Goal: Contribute content: Contribute content

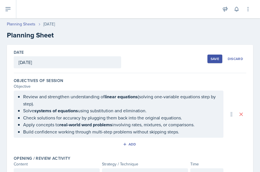
click at [212, 60] on div "Save" at bounding box center [215, 59] width 9 height 5
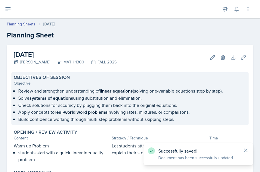
click at [168, 109] on p "Apply concepts to real-world word problems involving rates, mixtures, or compar…" at bounding box center [132, 112] width 228 height 7
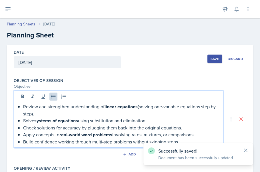
click at [151, 109] on ul "Review and strengthen understanding of linear equations (solving one-variable e…" at bounding box center [121, 124] width 196 height 42
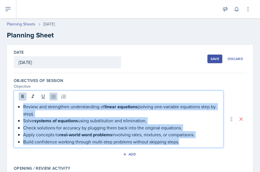
drag, startPoint x: 180, startPoint y: 142, endPoint x: 8, endPoint y: 98, distance: 177.6
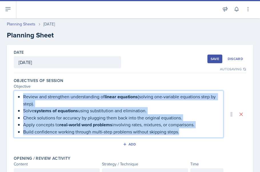
click at [47, 106] on p "Review and strengthen understanding of linear equations (solving one-variable e…" at bounding box center [121, 100] width 196 height 14
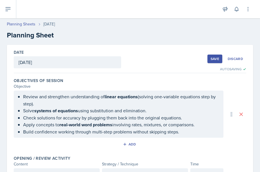
click at [75, 84] on div "Objective" at bounding box center [119, 87] width 210 height 6
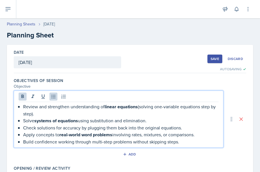
click at [71, 107] on ul "Review and strengthen understanding of linear equations (solving one-variable e…" at bounding box center [121, 124] width 196 height 42
click at [24, 94] on icon at bounding box center [23, 97] width 6 height 6
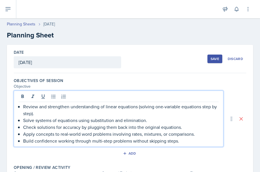
click at [77, 115] on p "Review and strengthen understanding of linear equations (solving one-variable e…" at bounding box center [121, 110] width 196 height 14
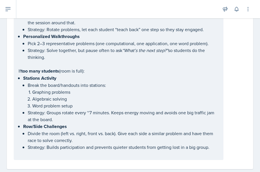
scroll to position [469, 0]
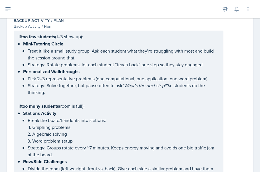
click at [109, 124] on p "Break the board/handouts into stations:" at bounding box center [123, 120] width 191 height 7
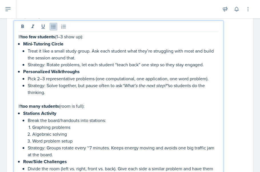
scroll to position [481, 0]
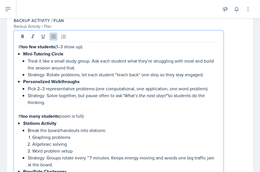
click at [109, 132] on p "Break the board/handouts into stations:" at bounding box center [123, 130] width 191 height 7
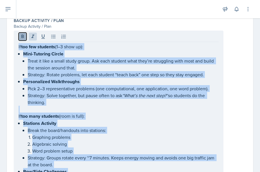
click at [21, 38] on icon at bounding box center [22, 36] width 3 height 3
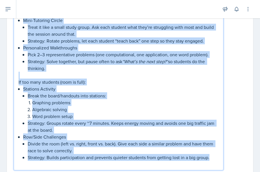
click at [62, 66] on p "Strategy: Solve together, but pause often to ask “What’s the next step?” so stu…" at bounding box center [123, 65] width 191 height 14
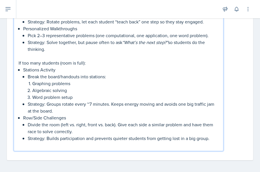
scroll to position [538, 0]
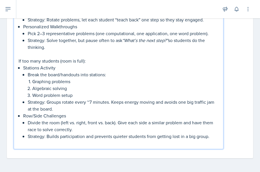
click at [91, 102] on p "Strategy: Groups rotate every ~7 minutes. Keeps energy moving and avoids one bi…" at bounding box center [123, 106] width 191 height 14
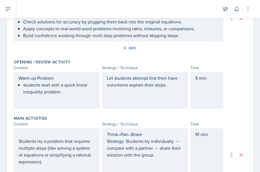
scroll to position [0, 0]
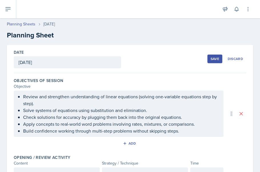
click at [211, 58] on div "Save" at bounding box center [215, 59] width 9 height 5
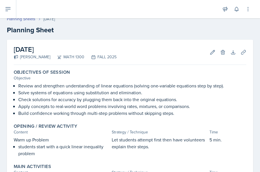
scroll to position [7, 0]
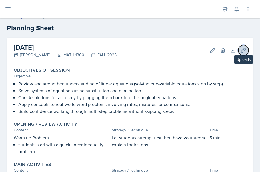
click at [241, 51] on icon at bounding box center [244, 50] width 6 height 6
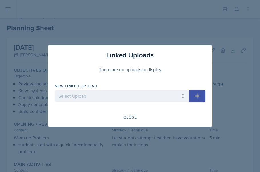
click at [193, 97] on button "button" at bounding box center [197, 96] width 17 height 12
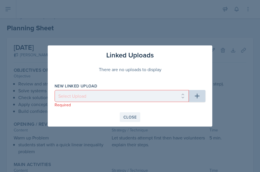
click at [136, 113] on button "Close" at bounding box center [130, 117] width 21 height 10
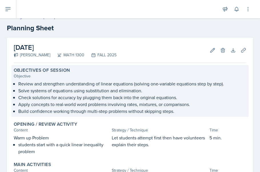
scroll to position [0, 0]
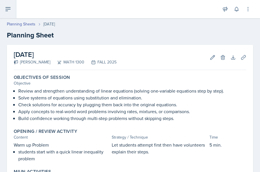
click at [11, 11] on icon at bounding box center [8, 9] width 7 height 7
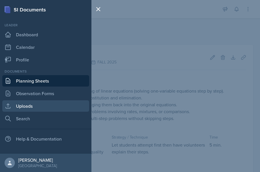
click at [44, 107] on link "Uploads" at bounding box center [45, 105] width 87 height 11
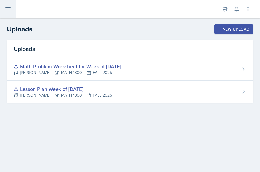
click at [12, 7] on button at bounding box center [8, 9] width 16 height 18
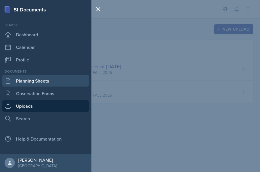
click at [38, 83] on link "Planning Sheets" at bounding box center [45, 80] width 87 height 11
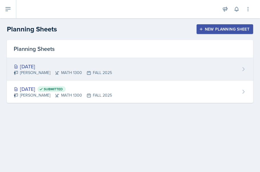
click at [131, 73] on div "[DATE] [PERSON_NAME] MATH 1300 FALL 2025" at bounding box center [130, 69] width 247 height 23
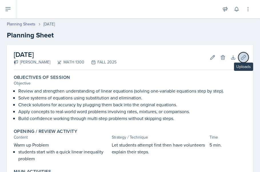
click at [241, 59] on icon at bounding box center [244, 58] width 6 height 6
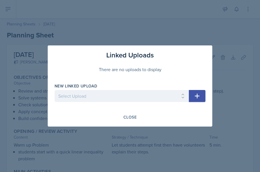
click at [238, 59] on div at bounding box center [130, 86] width 260 height 172
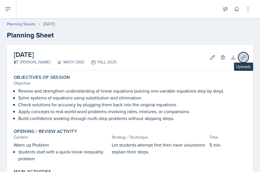
click at [241, 59] on icon at bounding box center [244, 58] width 6 height 6
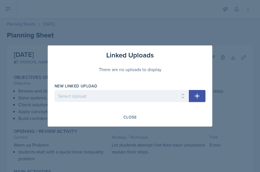
click at [198, 95] on icon "button" at bounding box center [197, 96] width 5 height 5
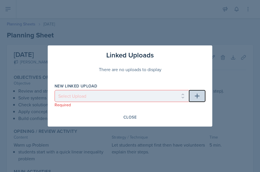
click at [198, 95] on icon "button" at bounding box center [197, 96] width 5 height 5
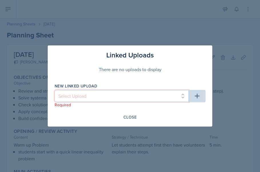
drag, startPoint x: 187, startPoint y: 96, endPoint x: 159, endPoint y: 80, distance: 31.1
click at [159, 80] on div "Linked Uploads There are no uploads to display New Linked Upload Select Upload …" at bounding box center [130, 85] width 165 height 81
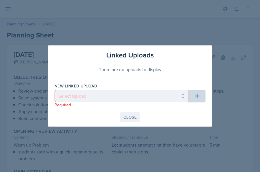
click at [127, 116] on div "Close" at bounding box center [130, 117] width 13 height 5
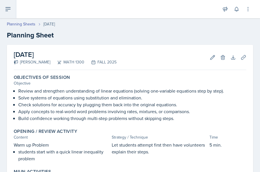
click at [6, 12] on icon at bounding box center [8, 9] width 7 height 7
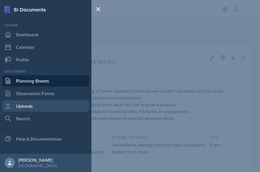
click at [31, 107] on link "Uploads" at bounding box center [45, 105] width 87 height 11
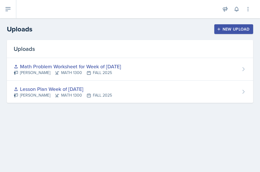
click at [222, 35] on header "Uploads New Upload" at bounding box center [130, 29] width 260 height 22
click at [222, 27] on div "New Upload" at bounding box center [234, 29] width 32 height 5
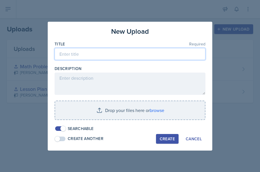
click at [125, 51] on input at bounding box center [130, 54] width 151 height 12
type input "Week 4 Math 1300 Worksheet"
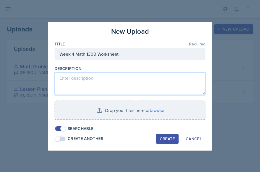
click at [110, 76] on textarea at bounding box center [130, 84] width 151 height 22
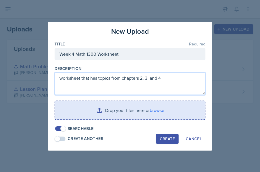
type textarea "worksheet that has topics from chapters 2, 3, and 4"
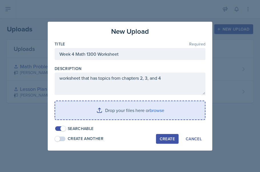
click at [148, 114] on input "file" at bounding box center [130, 110] width 150 height 18
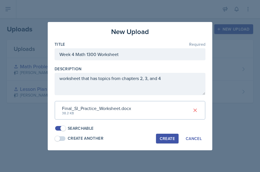
click at [167, 138] on div "Create" at bounding box center [167, 138] width 15 height 5
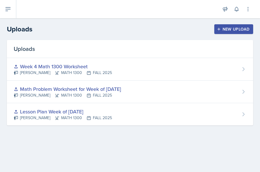
click at [228, 32] on button "New Upload" at bounding box center [234, 29] width 39 height 10
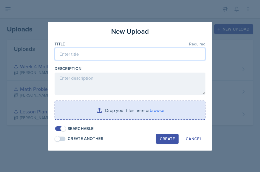
click at [91, 54] on input at bounding box center [130, 54] width 151 height 12
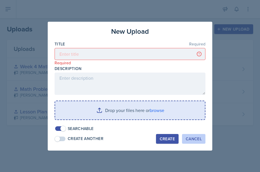
click at [191, 138] on div "Cancel" at bounding box center [194, 139] width 16 height 5
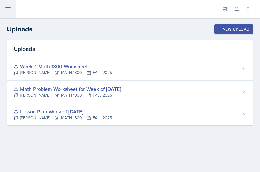
click at [5, 16] on button at bounding box center [8, 9] width 16 height 18
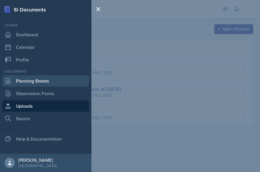
click at [39, 78] on link "Planning Sheets" at bounding box center [45, 80] width 87 height 11
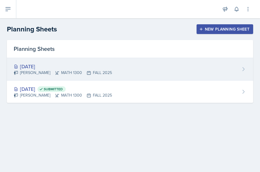
click at [151, 75] on div "[DATE] [PERSON_NAME] MATH 1300 FALL 2025" at bounding box center [130, 69] width 247 height 23
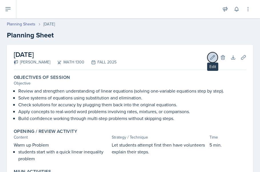
click at [210, 56] on icon at bounding box center [213, 58] width 6 height 6
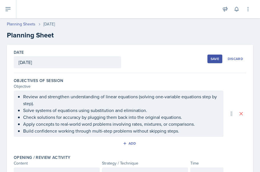
click at [72, 65] on div "[DATE]" at bounding box center [68, 62] width 108 height 12
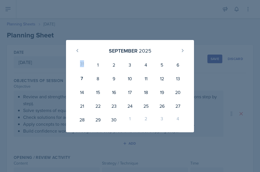
click at [72, 65] on div "[DATE] 31 1 2 3 4 5 6 7 8 9 10 11 12 13 14 15 16 17 18 19 20 21 22 23 24 25 26 …" at bounding box center [130, 86] width 128 height 92
click at [52, 56] on div "[DATE] 31 1 2 3 4 5 6 7 8 9 10 11 12 13 14 15 16 17 18 19 20 21 22 23 24 25 26 …" at bounding box center [130, 86] width 165 height 92
click at [132, 41] on div "[DATE] 31 1 2 3 4 5 6 7 8 9 10 11 12 13 14 15 16 17 18 19 20 21 22 23 24 25 26 …" at bounding box center [130, 86] width 128 height 92
click at [152, 29] on div at bounding box center [130, 86] width 260 height 172
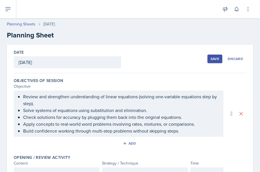
click at [158, 59] on div "Date [DATE] [DATE] 31 1 2 3 4 5 6 7 8 9 10 11 12 13 14 15 16 17 18 19 20 21 22 …" at bounding box center [130, 59] width 233 height 28
click at [154, 64] on div "Date [DATE] [DATE] 31 1 2 3 4 5 6 7 8 9 10 11 12 13 14 15 16 17 18 19 20 21 22 …" at bounding box center [130, 59] width 233 height 28
click at [116, 63] on div "[DATE]" at bounding box center [68, 62] width 108 height 12
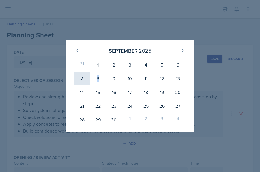
drag, startPoint x: 99, startPoint y: 83, endPoint x: 83, endPoint y: 80, distance: 17.0
click at [83, 80] on div "31 1 2 3 4 5 6 7 8 9 10 11 12 13 14 15 16 17 18 19 20 21 22 23 24 25 26 27 28 2…" at bounding box center [130, 92] width 114 height 71
click at [83, 80] on div "7" at bounding box center [82, 79] width 16 height 14
type input "[DATE]"
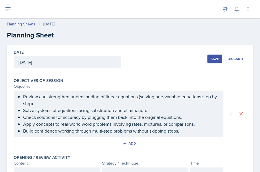
scroll to position [6, 0]
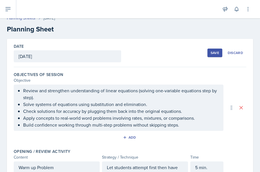
click at [211, 53] on div "Save" at bounding box center [215, 53] width 9 height 5
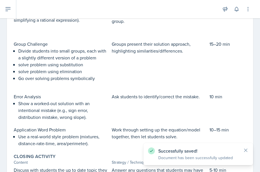
scroll to position [0, 0]
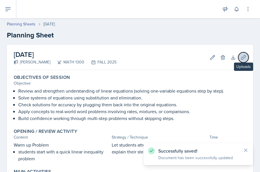
click at [239, 59] on button "Uploads" at bounding box center [244, 57] width 10 height 10
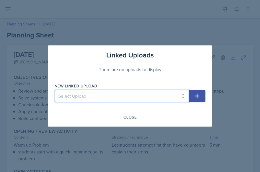
select select "904c2169-892e-470b-a0a2-33ef9739c731"
click at [55, 90] on select "Select Upload Lesson Plan Week of [DATE] Math Problem Worksheet for Week of [DA…" at bounding box center [122, 96] width 134 height 12
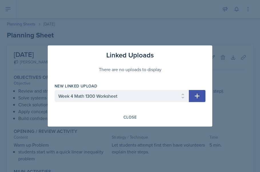
click at [193, 98] on button "button" at bounding box center [197, 96] width 17 height 12
select select
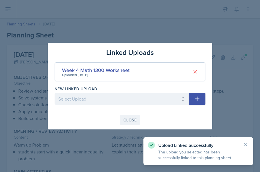
click at [131, 122] on div "Close" at bounding box center [130, 120] width 13 height 5
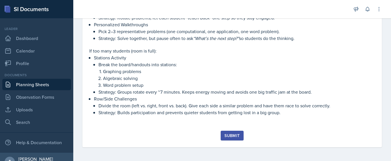
scroll to position [378, 0]
click at [229, 135] on div "Submit" at bounding box center [231, 136] width 15 height 5
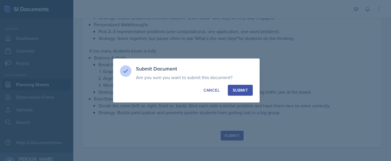
click at [237, 92] on div "Submit" at bounding box center [240, 91] width 15 height 6
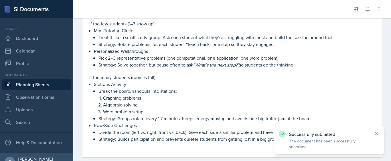
scroll to position [361, 0]
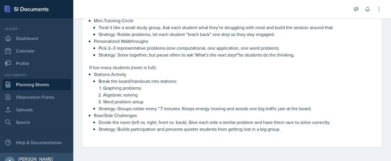
click at [125, 94] on p "Algebraic solving" at bounding box center [239, 95] width 272 height 7
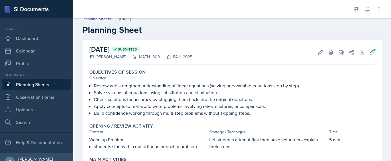
scroll to position [0, 0]
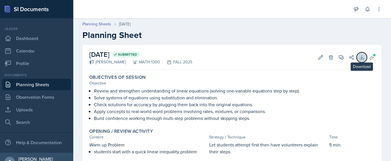
click at [260, 55] on button "Download" at bounding box center [361, 57] width 10 height 10
click at [260, 58] on icon at bounding box center [372, 58] width 6 height 6
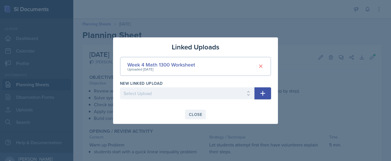
click at [196, 113] on div "Close" at bounding box center [195, 114] width 13 height 5
